Goal: Transaction & Acquisition: Book appointment/travel/reservation

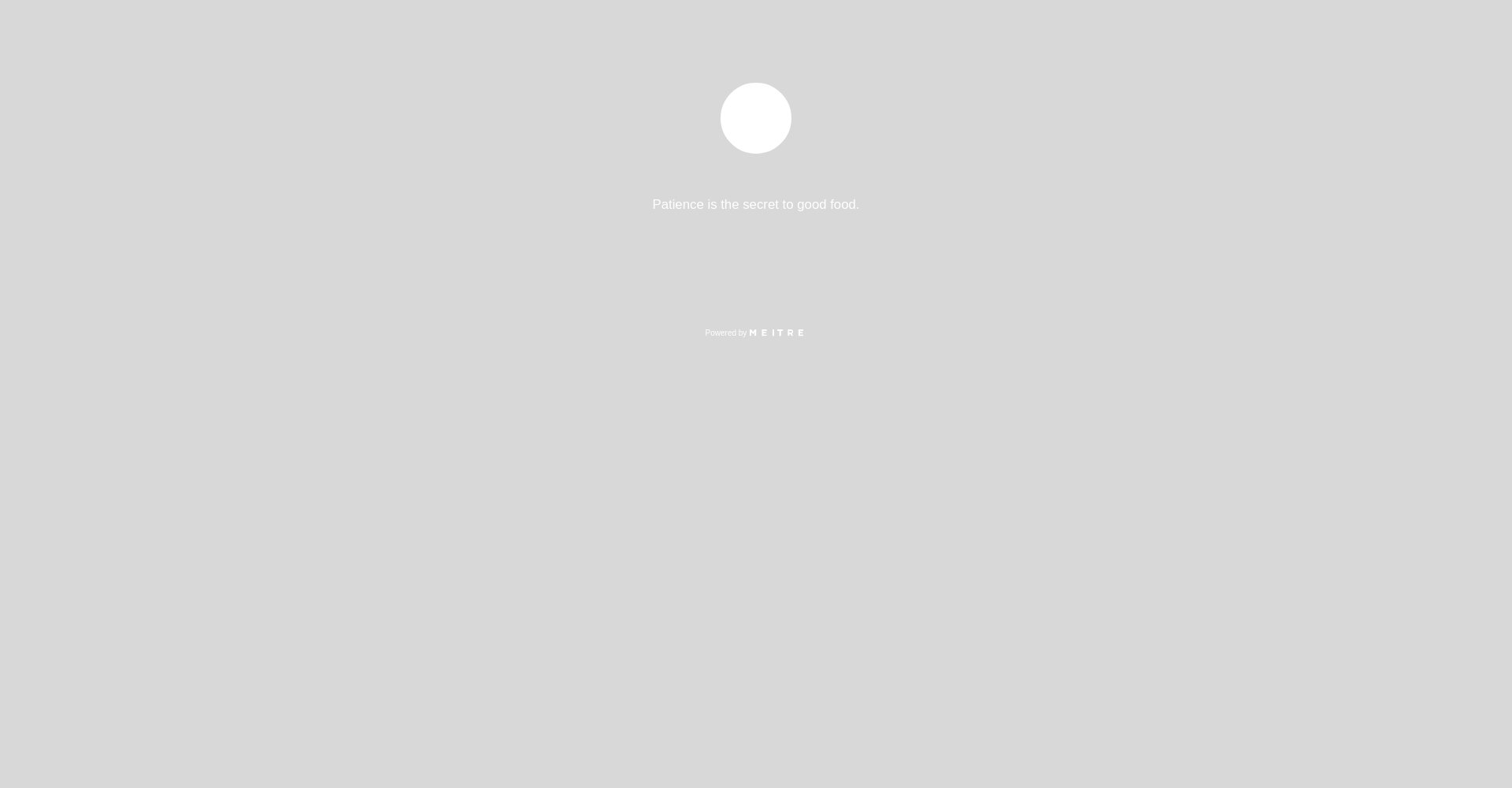
select select "es"
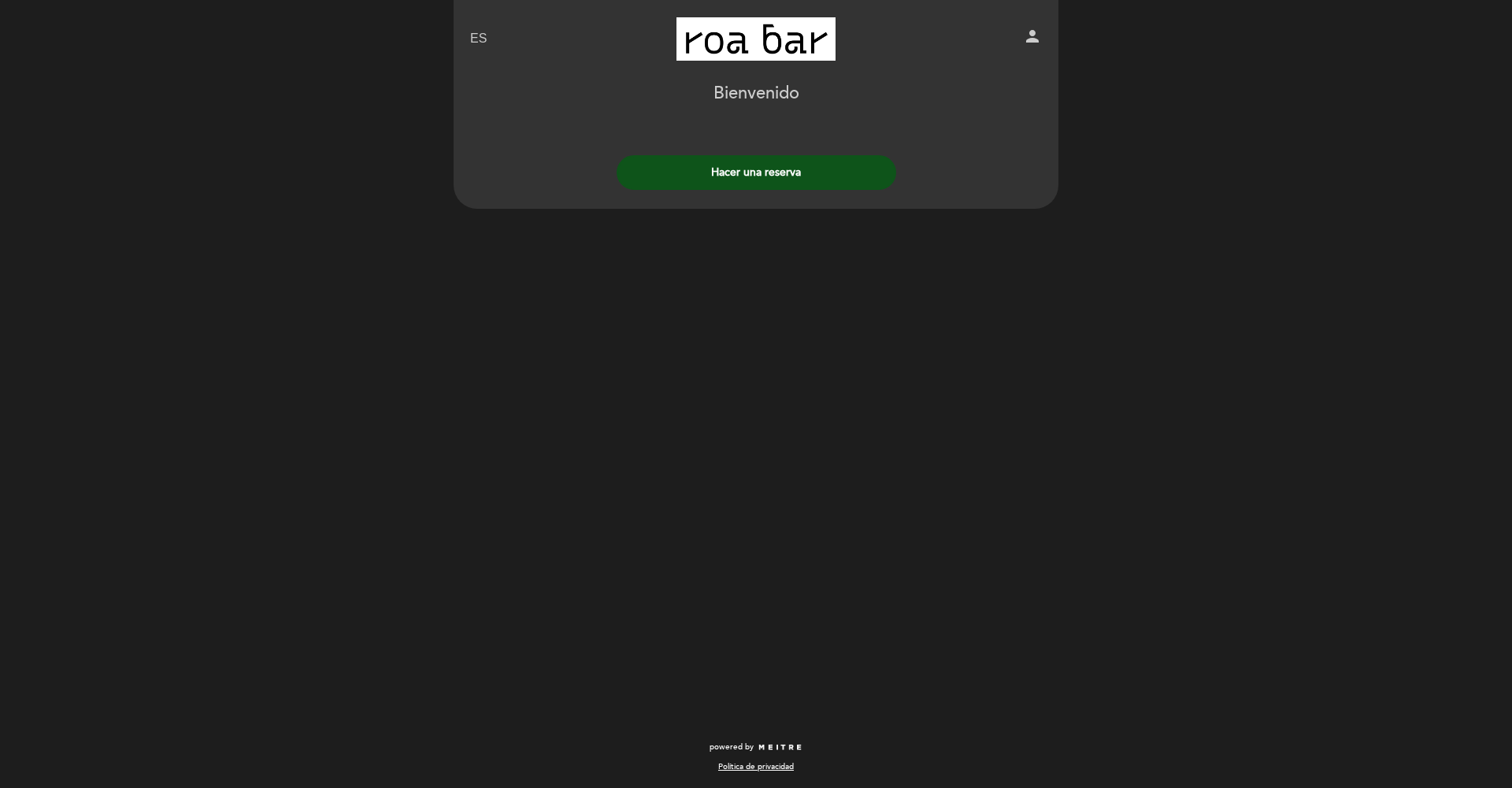
click at [770, 152] on div "Hacer una reserva" at bounding box center [756, 168] width 606 height 58
click at [796, 167] on button "Hacer una reserva" at bounding box center [756, 172] width 279 height 35
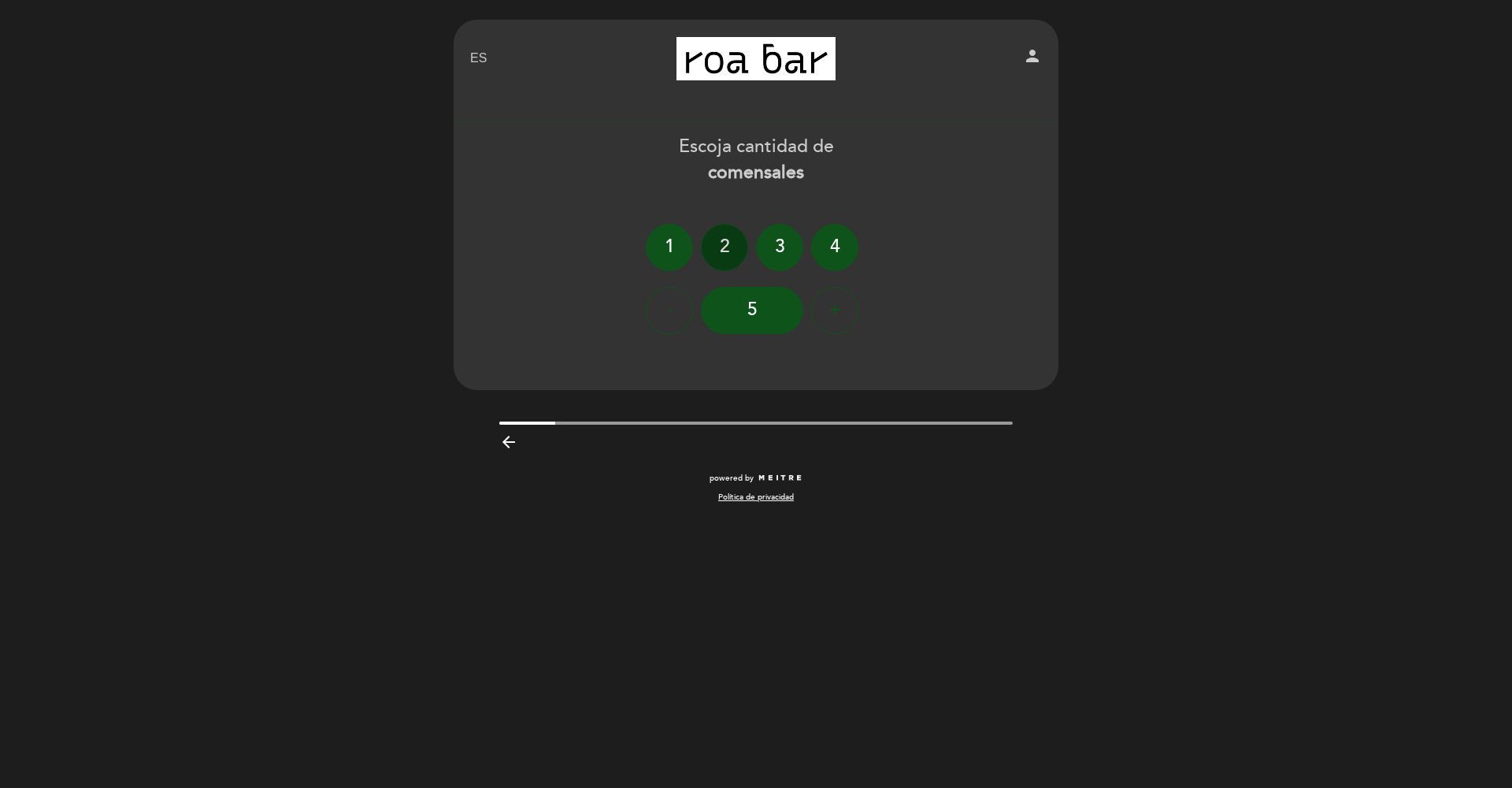
click at [729, 254] on div "2" at bounding box center [724, 247] width 47 height 47
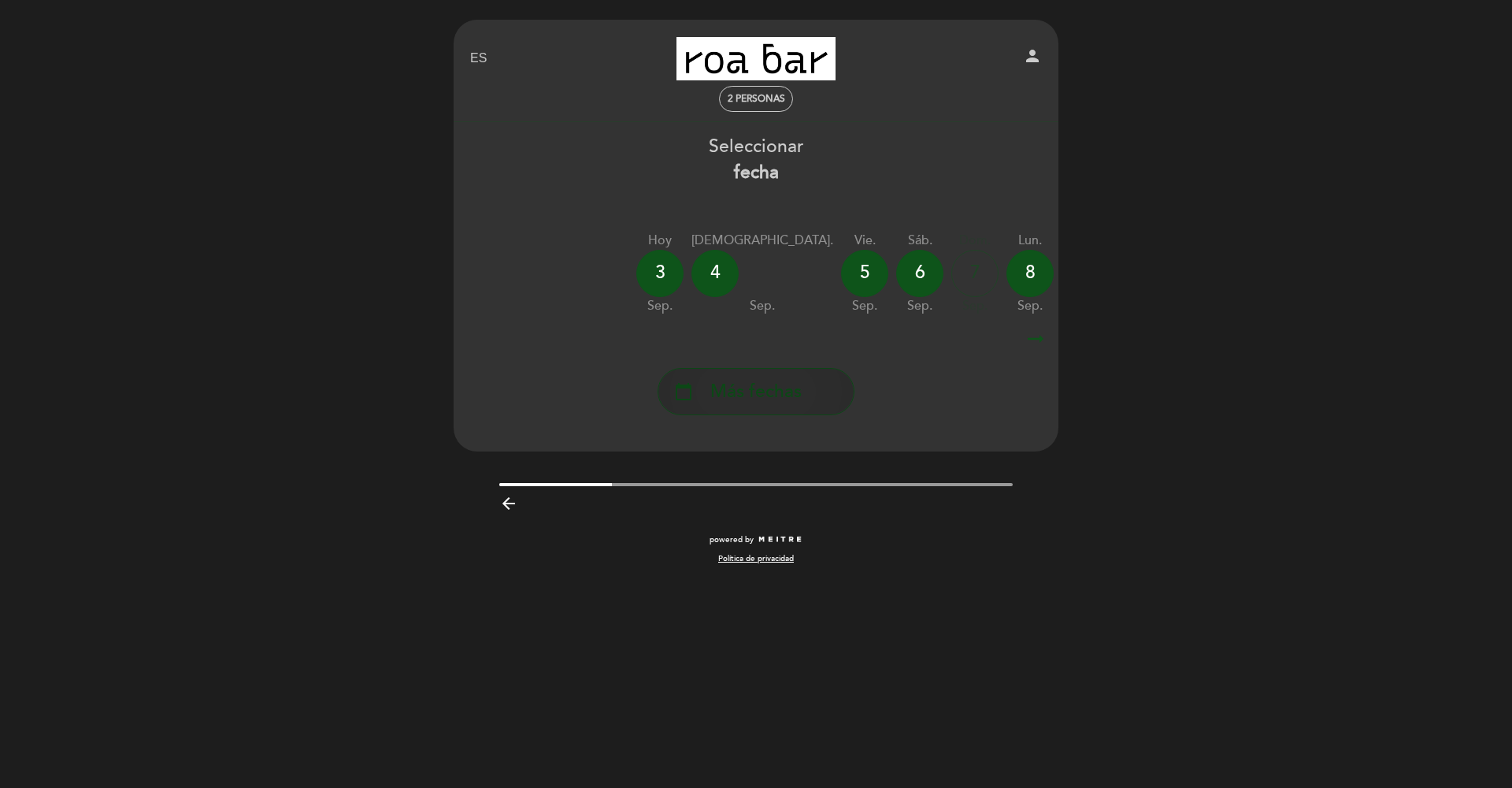
click at [716, 394] on span "Más fechas" at bounding box center [756, 391] width 91 height 26
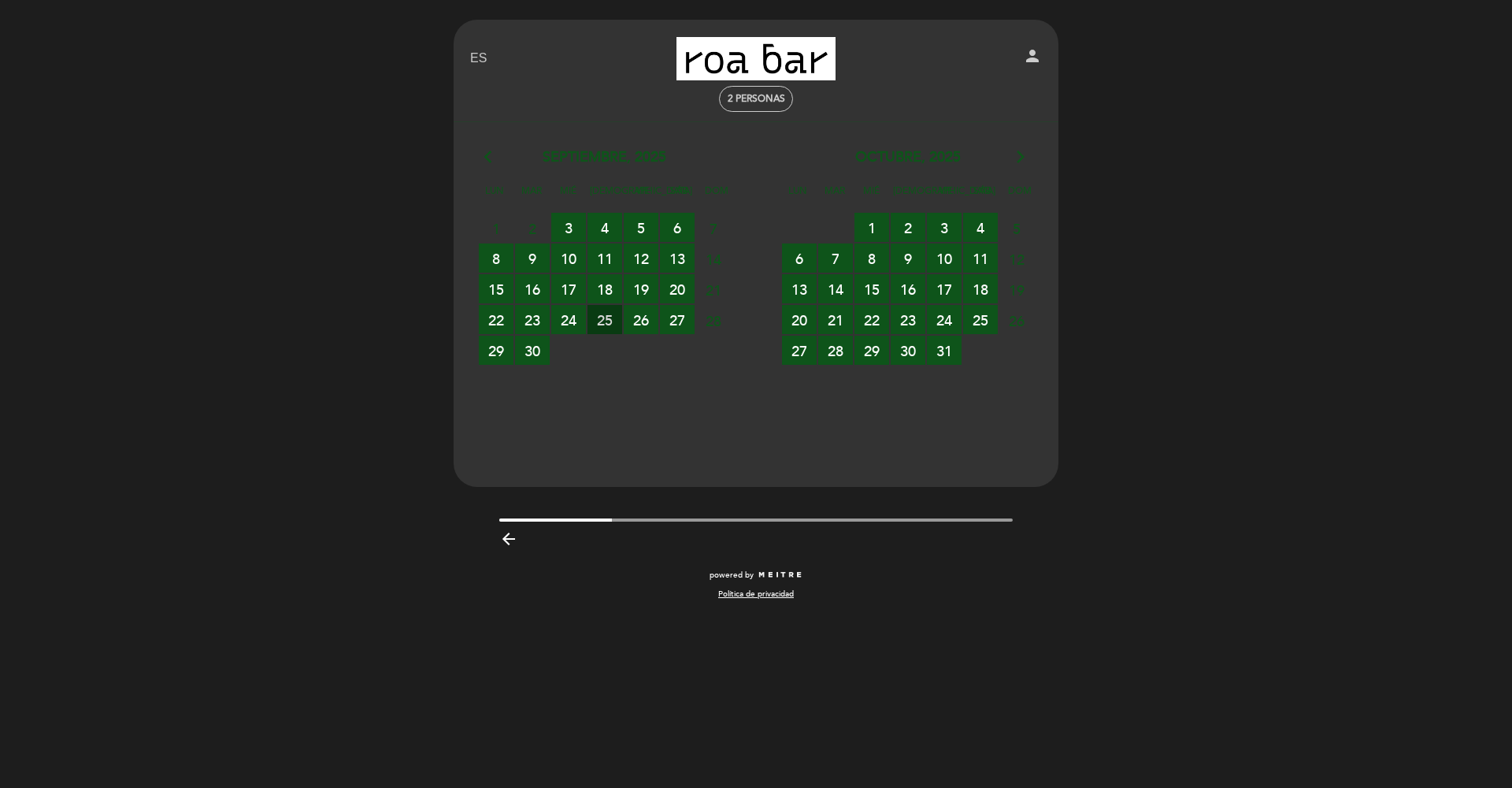
click at [595, 323] on span "25 RESERVAS DISPONIBLES" at bounding box center [605, 319] width 35 height 29
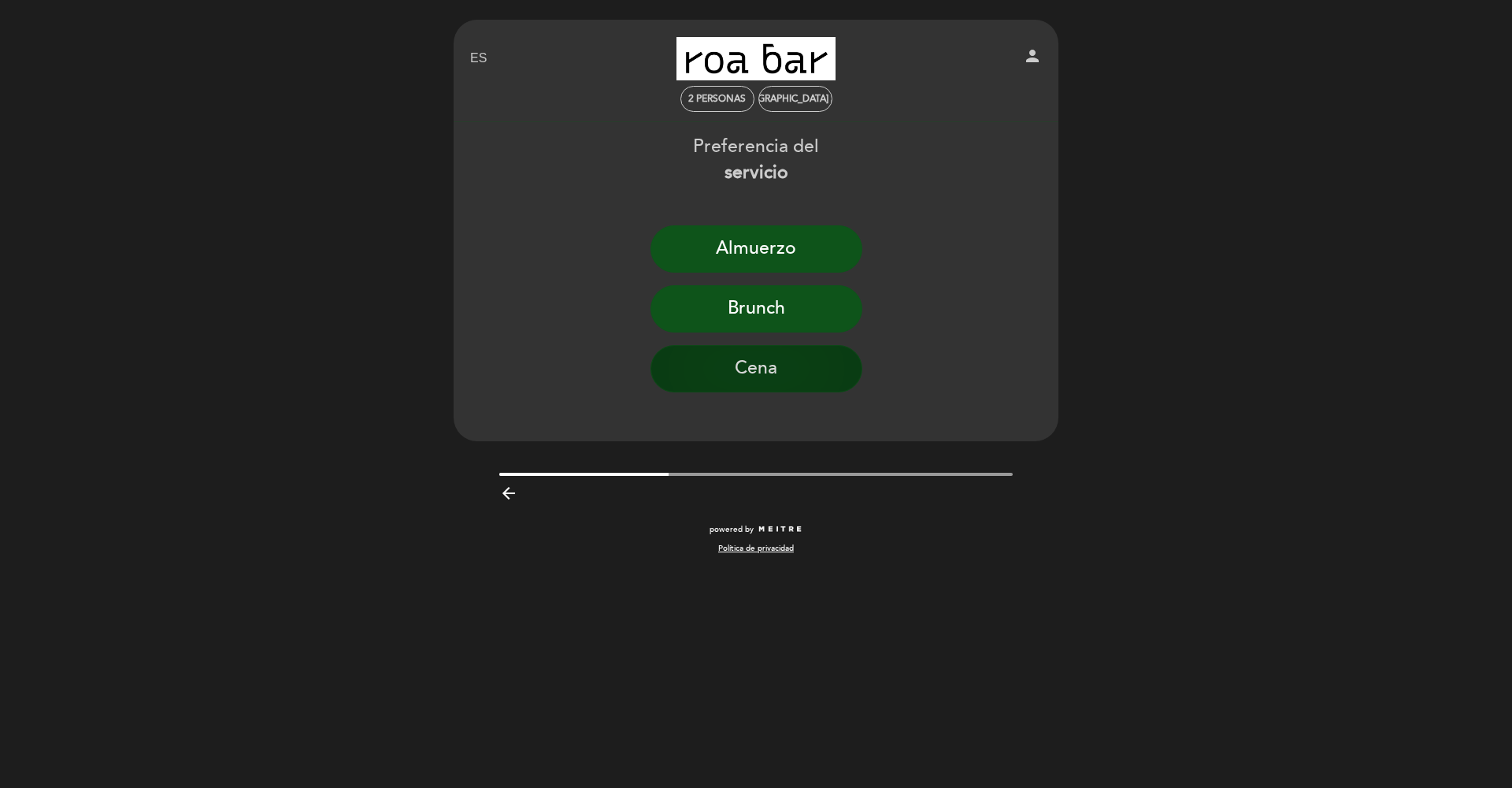
click at [746, 383] on button "Cena" at bounding box center [756, 368] width 212 height 47
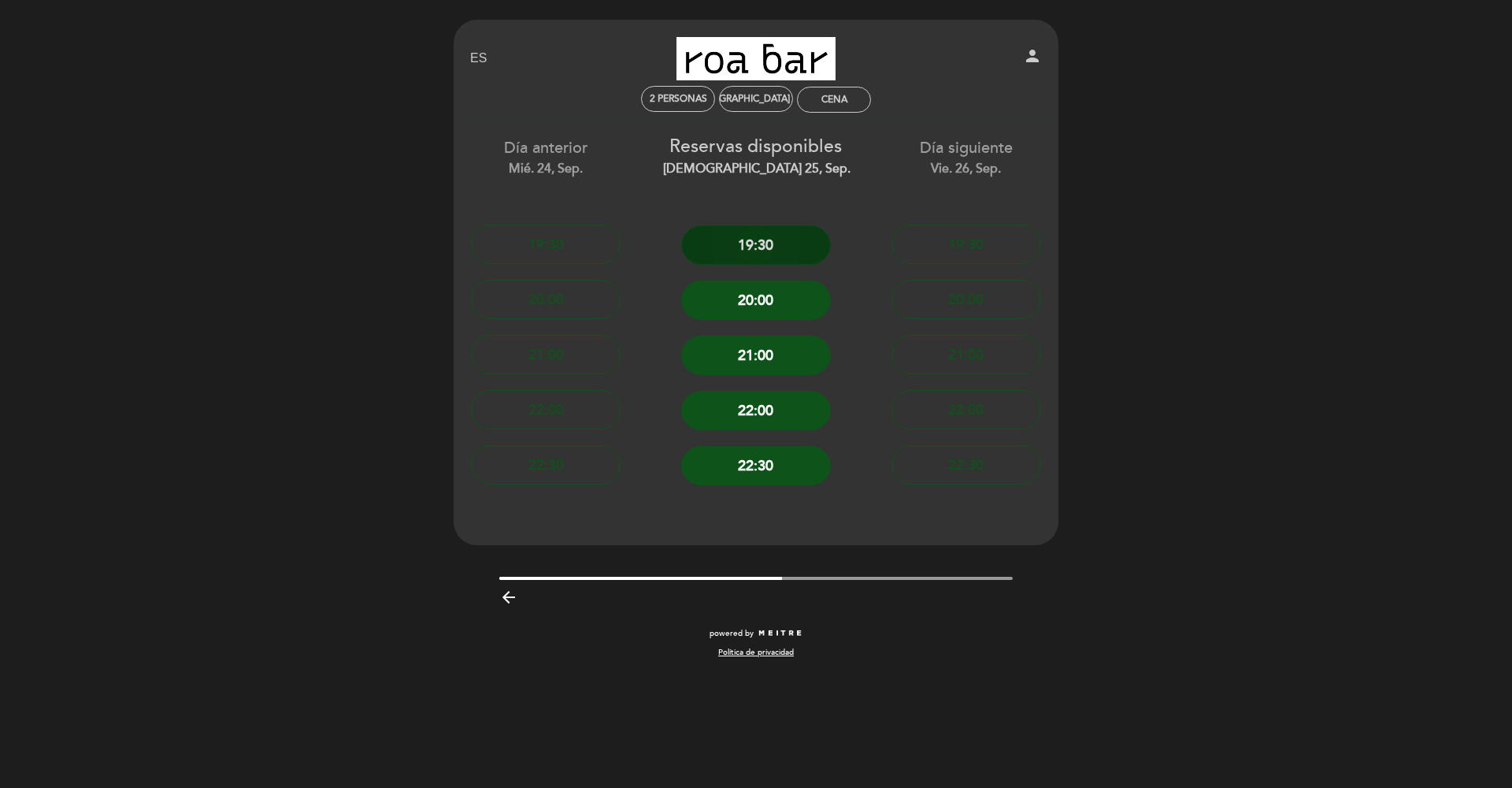
click at [763, 235] on button "19:30" at bounding box center [756, 245] width 150 height 40
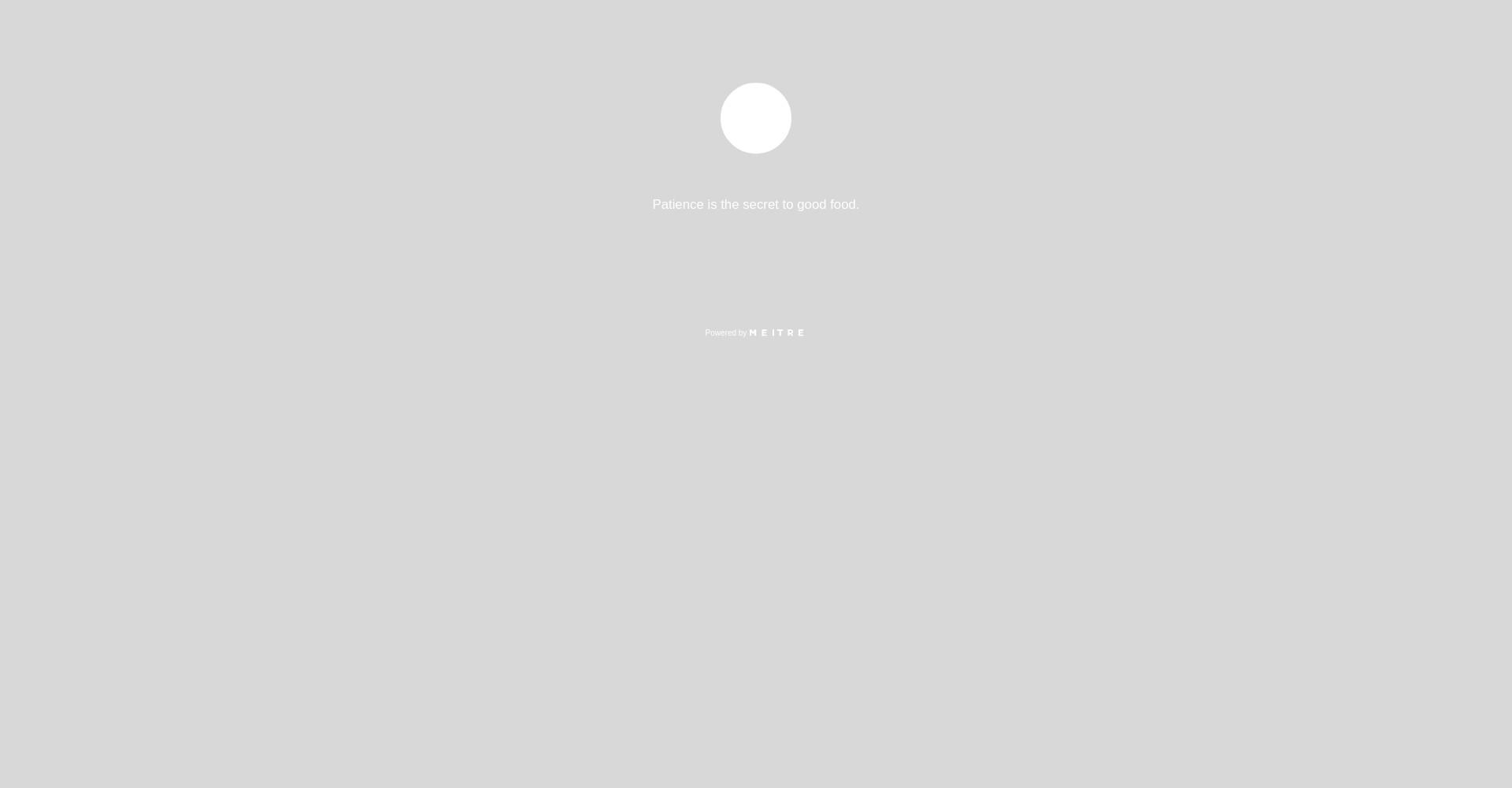
select select "es"
